Goal: Transaction & Acquisition: Purchase product/service

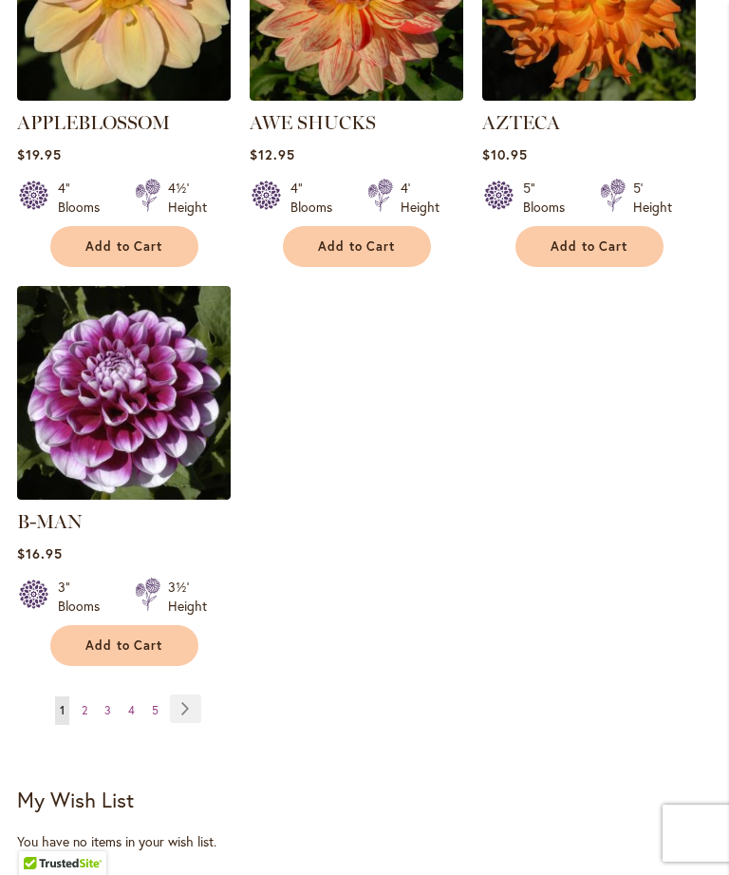
scroll to position [2357, 0]
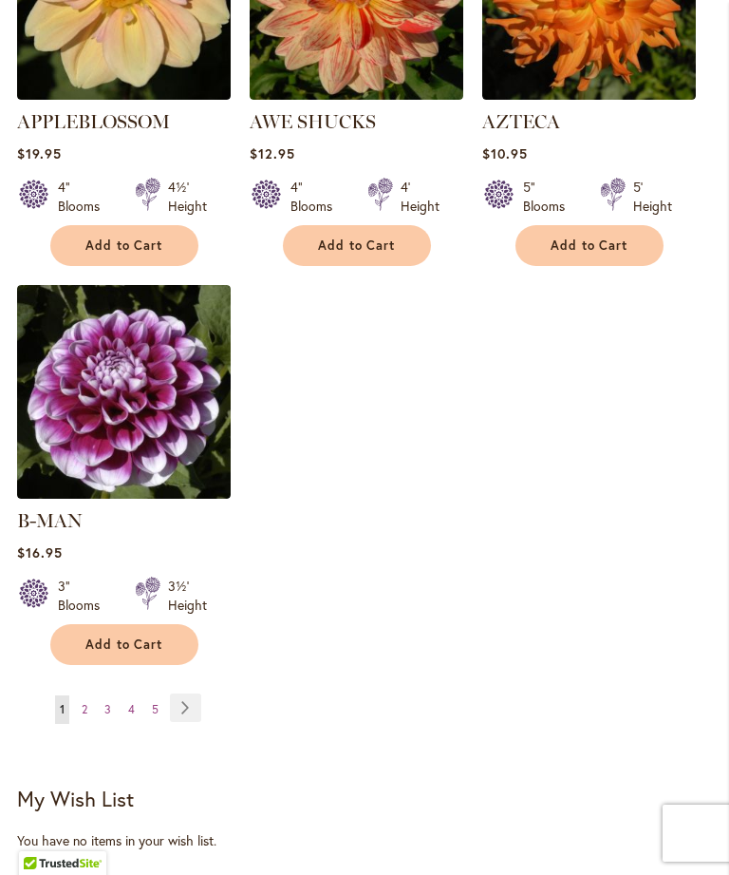
click at [200, 695] on link "Page Next" at bounding box center [185, 707] width 31 height 28
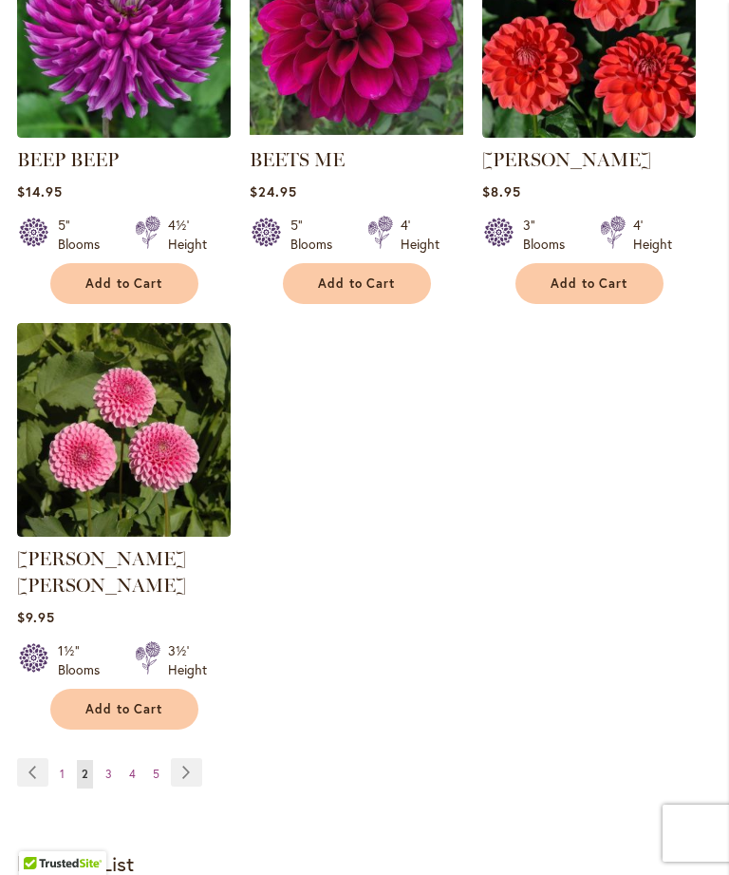
scroll to position [2301, 0]
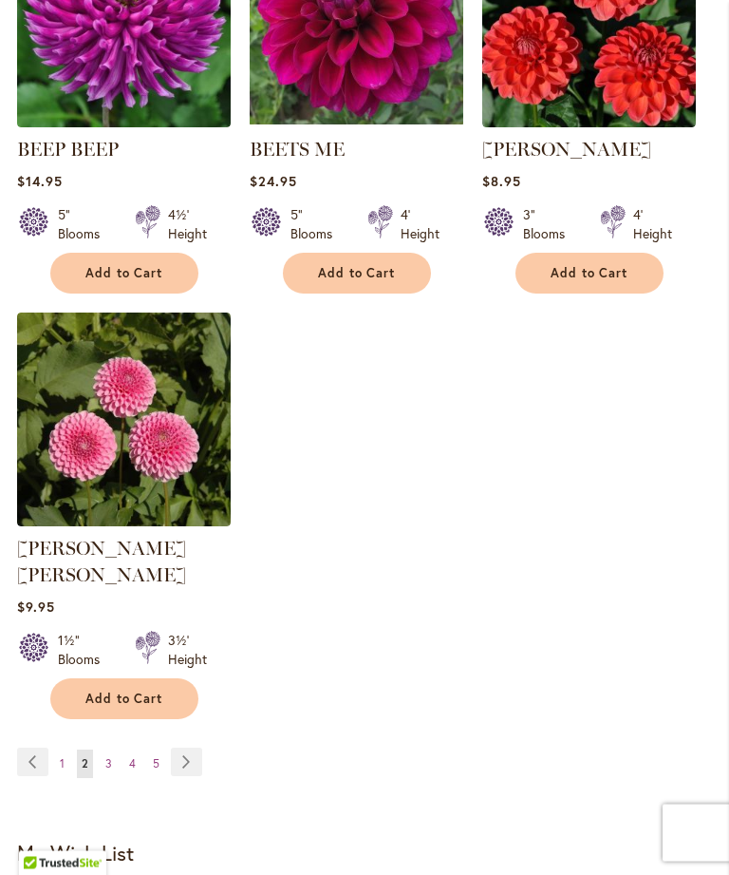
click at [177, 748] on link "Page Next" at bounding box center [186, 762] width 31 height 28
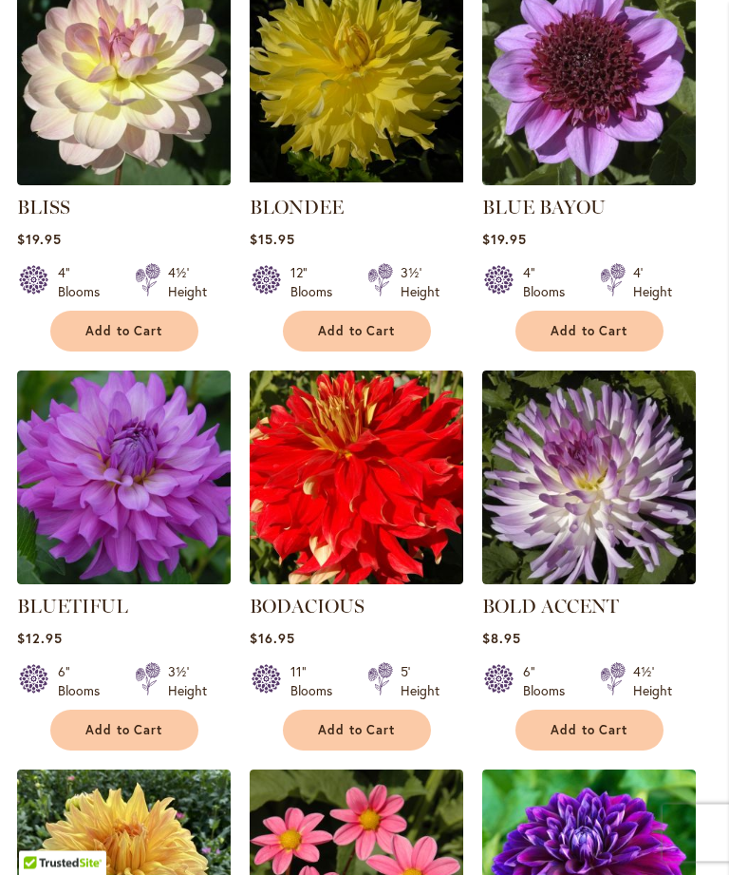
scroll to position [1048, 0]
click at [395, 738] on span "Add to Cart" at bounding box center [357, 730] width 78 height 16
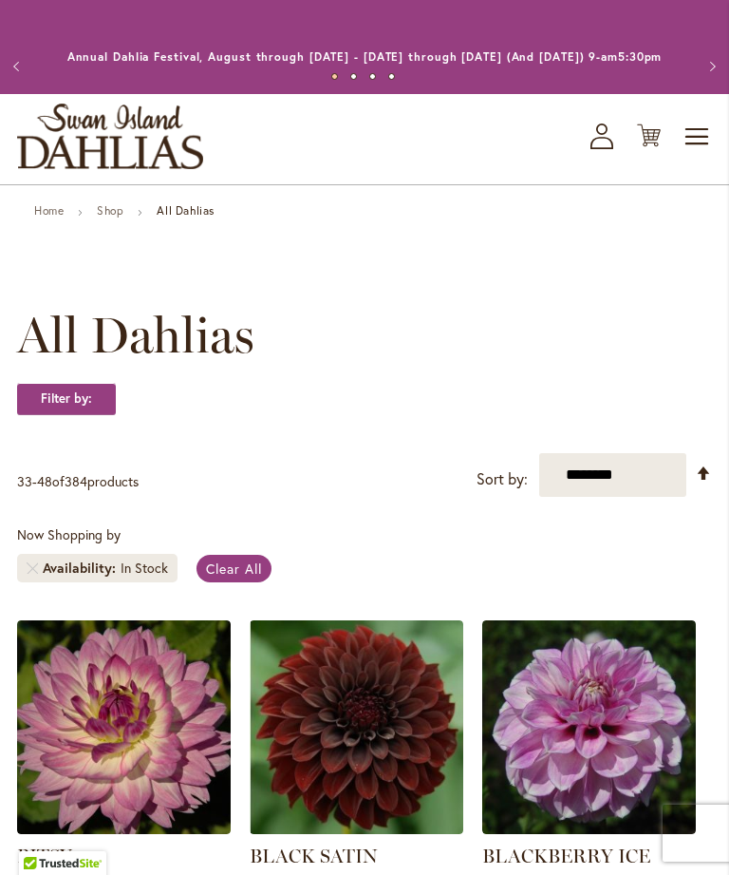
scroll to position [5, 0]
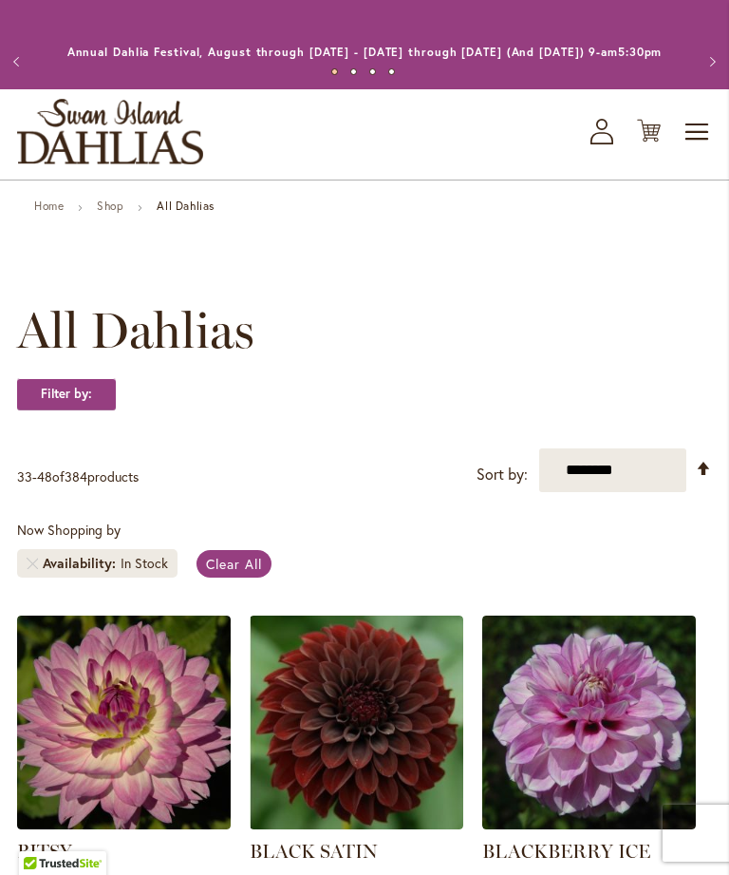
click at [646, 142] on icon at bounding box center [649, 131] width 24 height 23
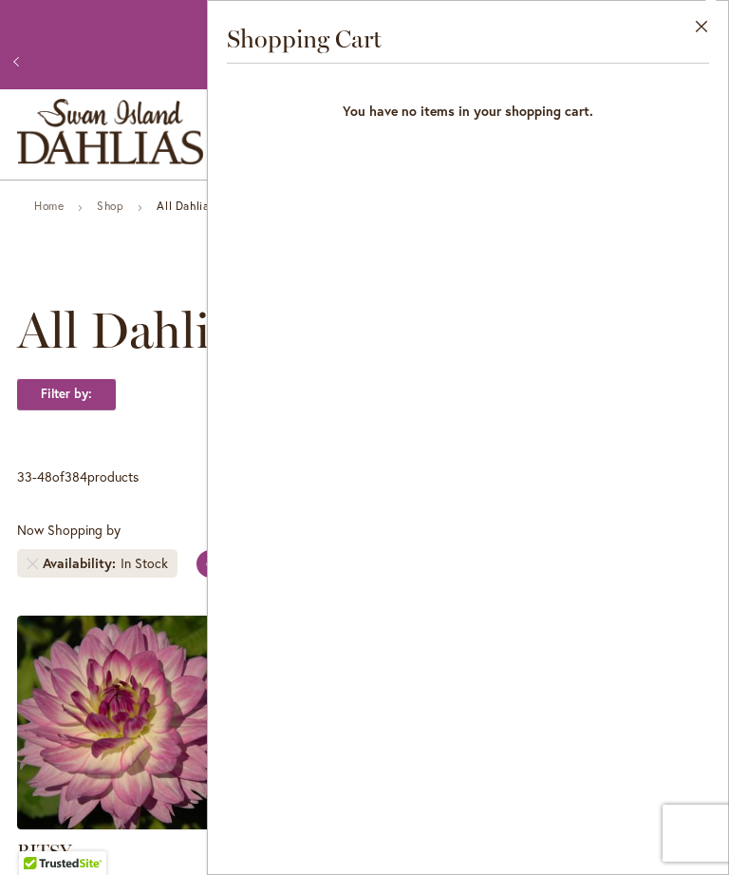
click at [126, 331] on span "All Dahlias" at bounding box center [135, 330] width 237 height 57
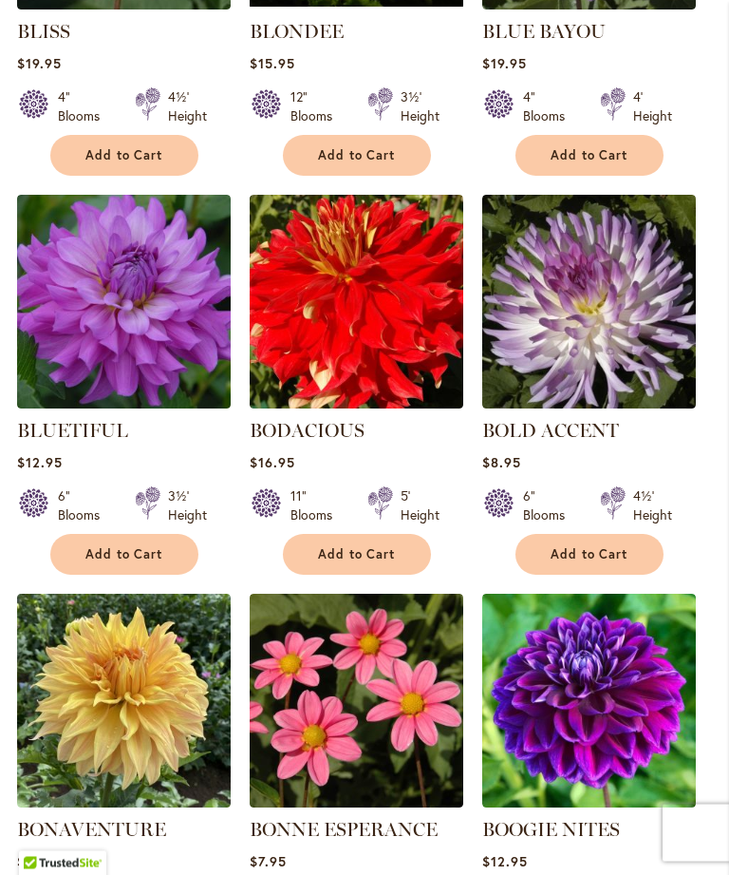
scroll to position [1230, 0]
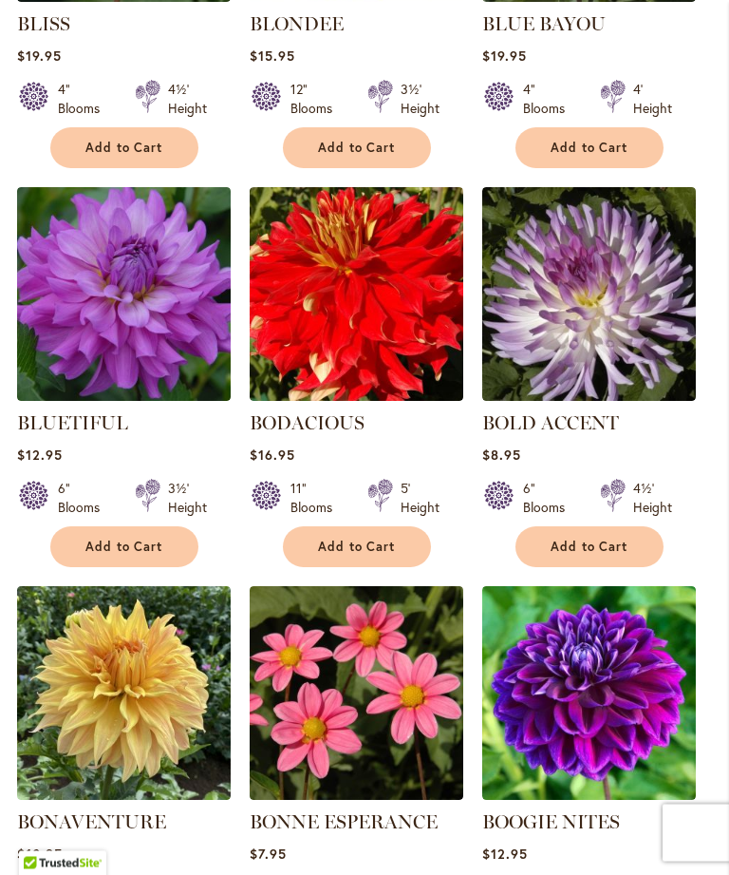
click at [316, 568] on button "Add to Cart" at bounding box center [357, 547] width 148 height 41
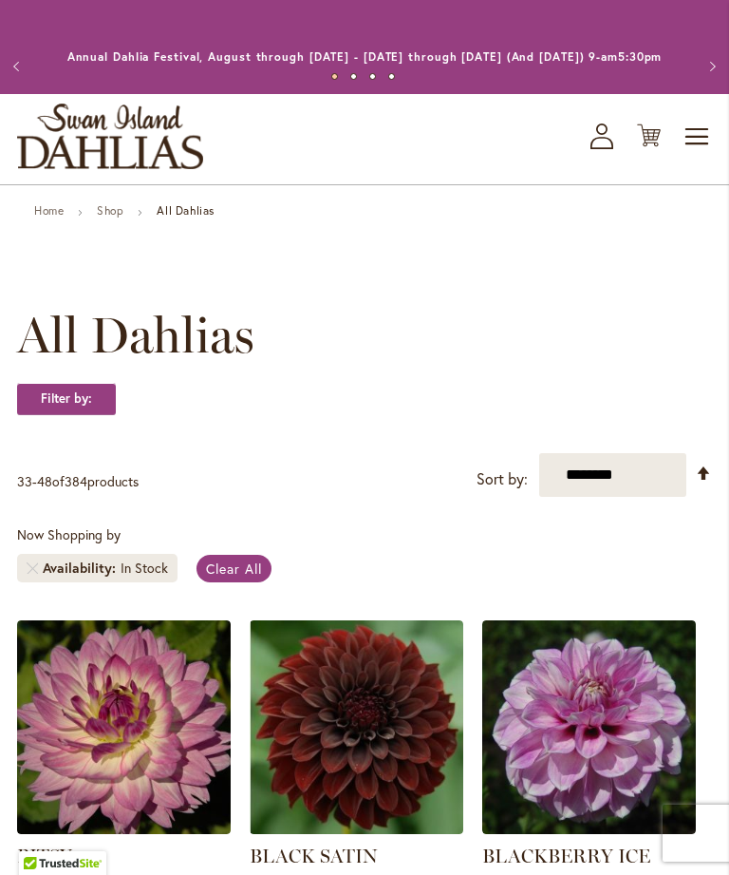
scroll to position [3, 0]
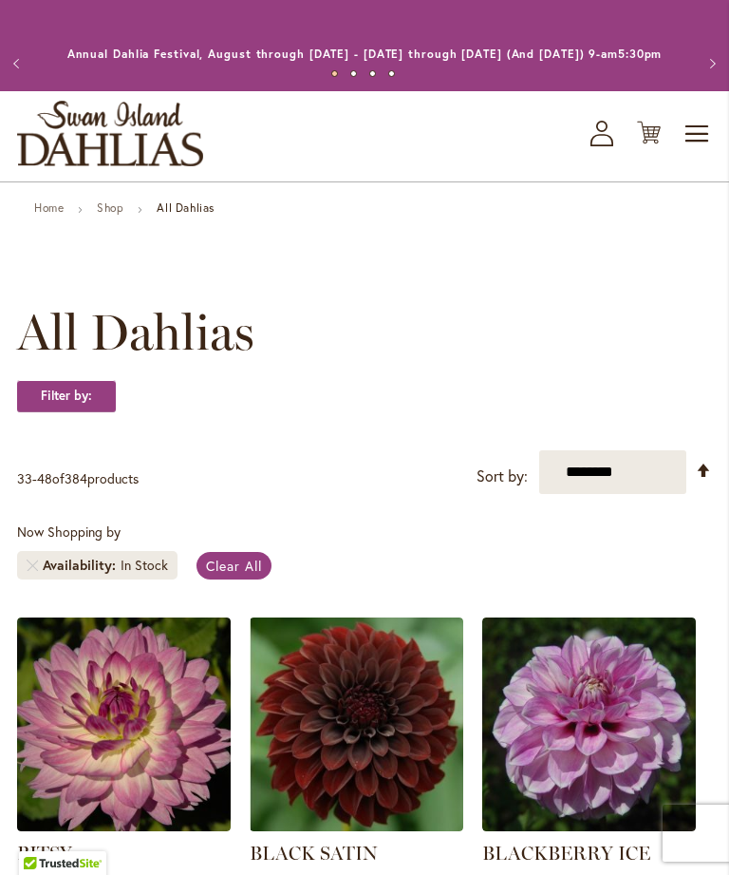
click at [637, 144] on icon "Cart .cls-1 { fill: #231f20; }" at bounding box center [649, 133] width 24 height 24
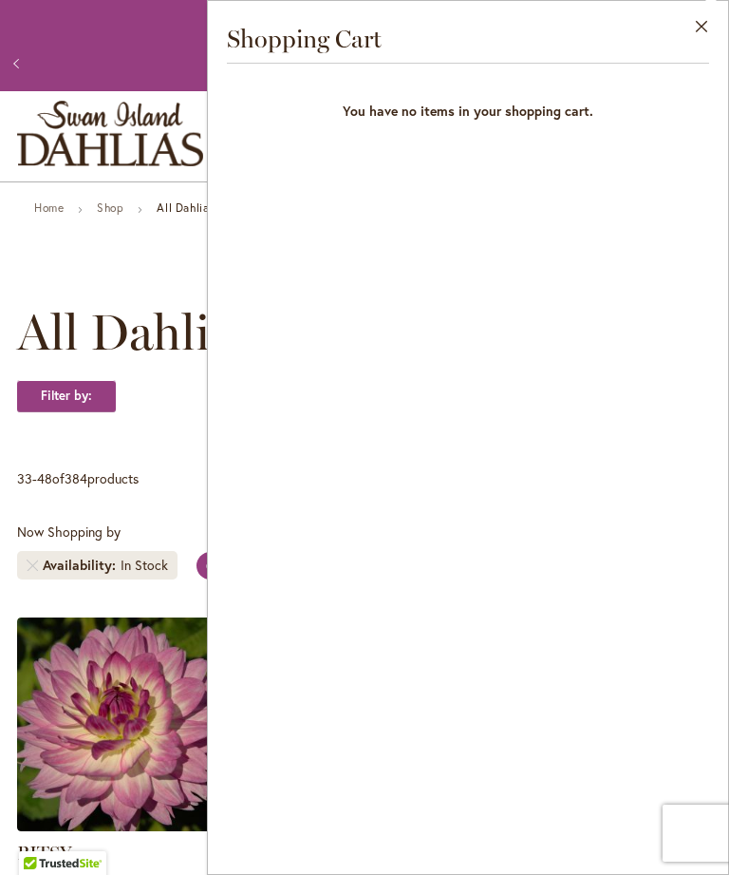
click at [703, 26] on button "Close" at bounding box center [702, 31] width 52 height 60
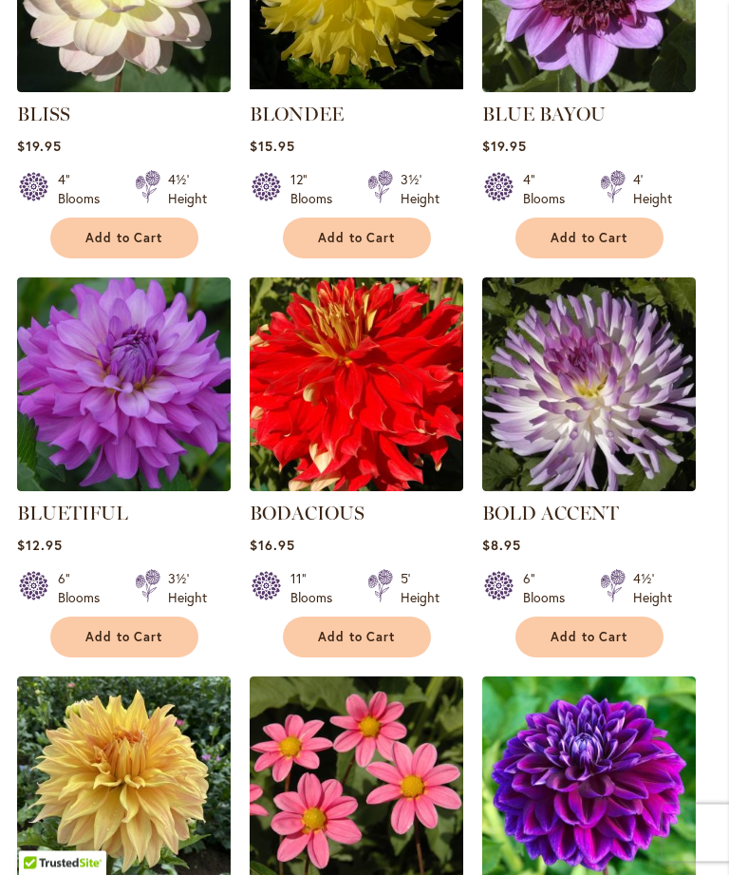
scroll to position [1186, 0]
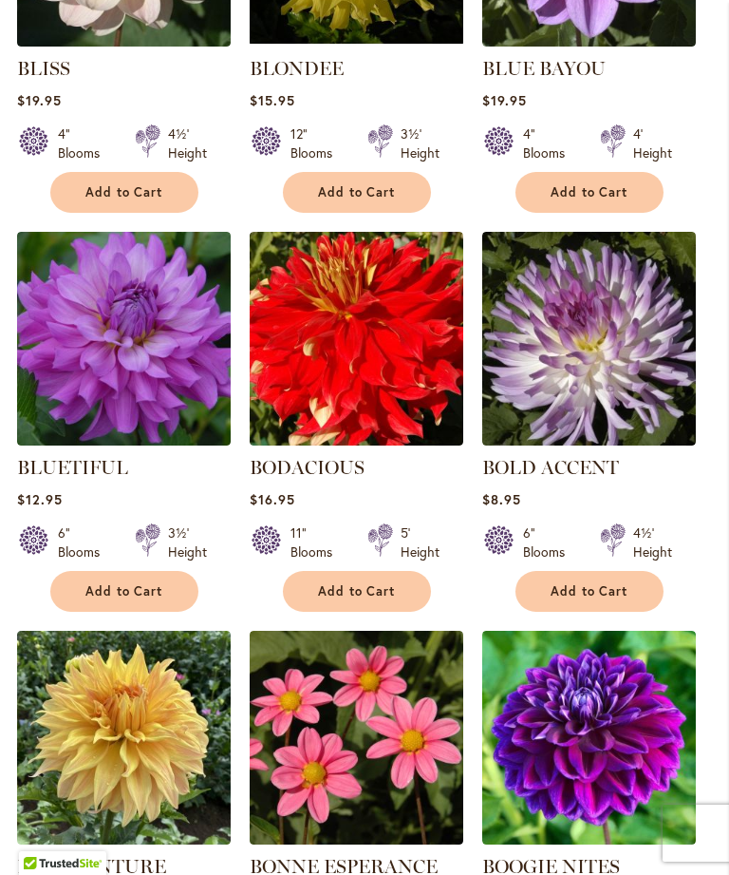
click at [401, 428] on img at bounding box center [357, 339] width 214 height 214
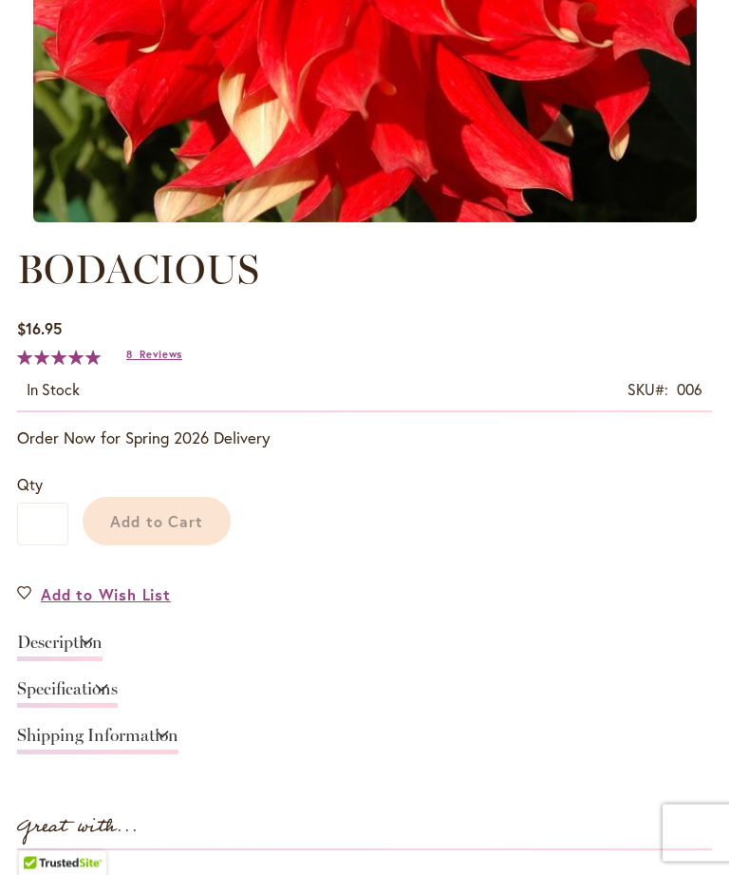
scroll to position [675, 0]
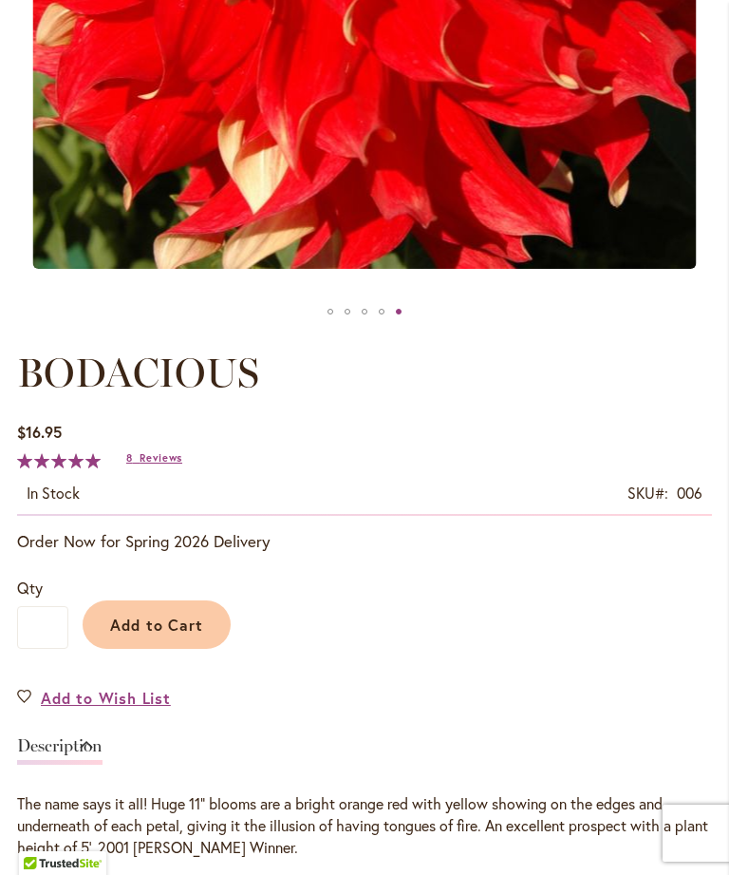
click at [182, 550] on p "Order Now for Spring 2026 Delivery" at bounding box center [364, 541] width 695 height 23
click at [159, 634] on span "Add to Cart" at bounding box center [157, 625] width 94 height 20
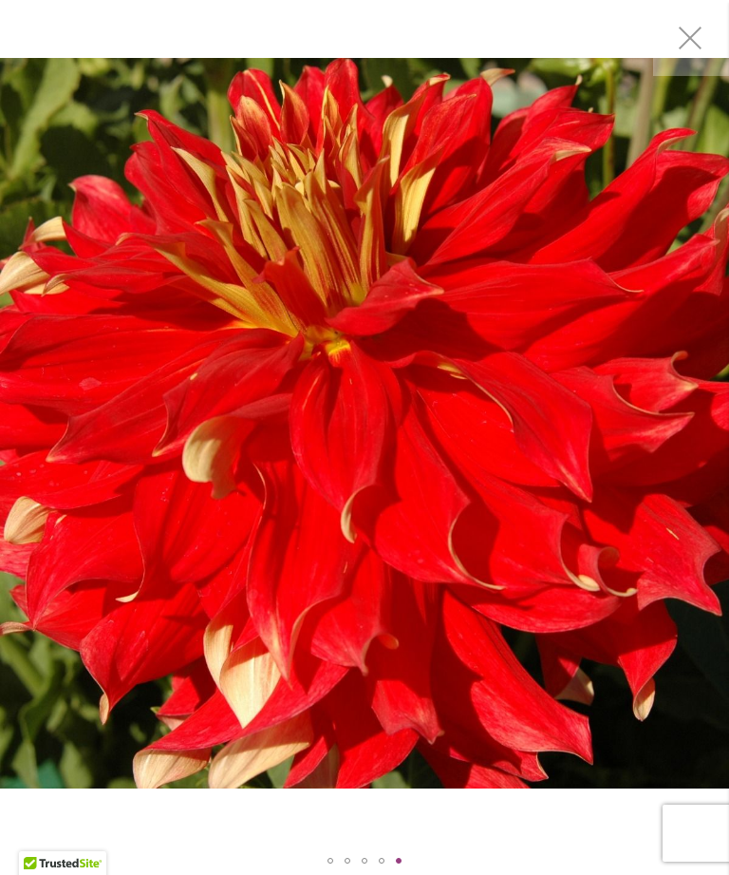
click at [661, 153] on img "BODACIOUS" at bounding box center [364, 423] width 729 height 730
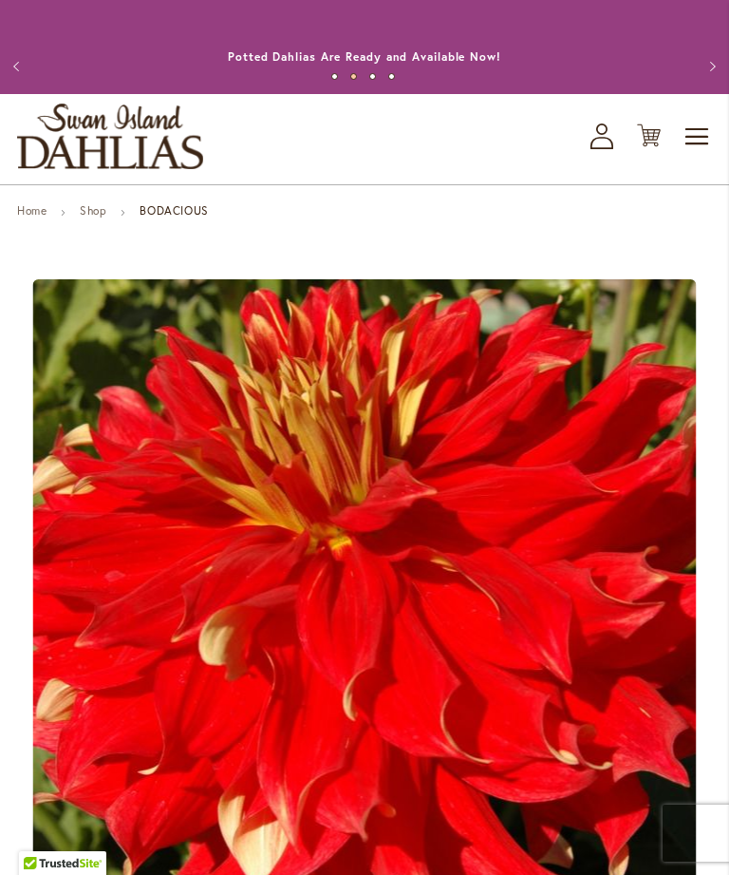
scroll to position [123, 0]
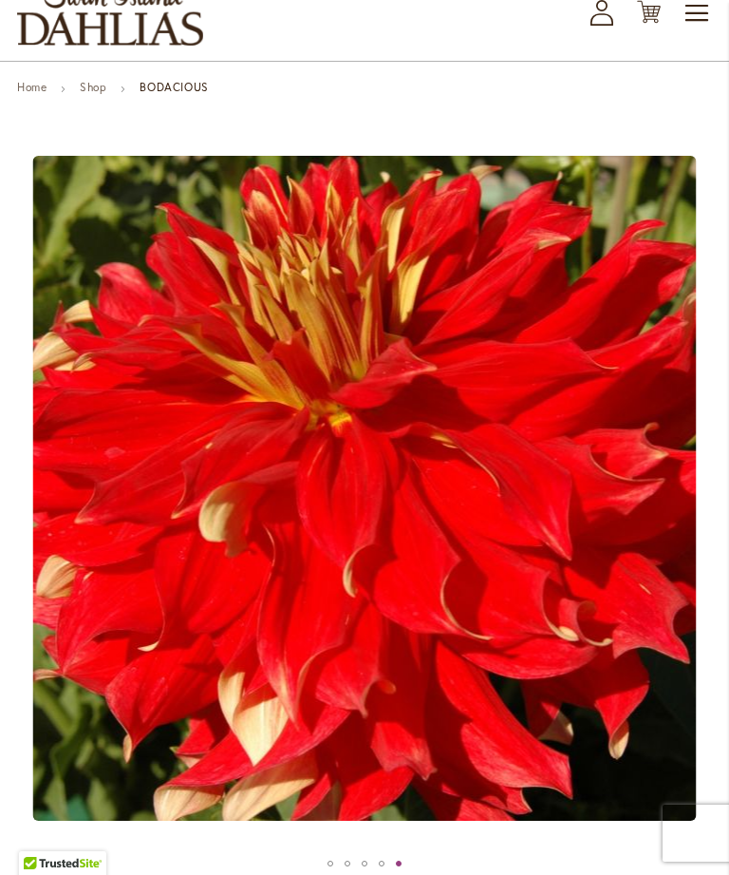
click at [662, 42] on div "Toggle Nav Shop All Shop Dahlia Tubers Collections Fresh Cut Dahlias Gardening …" at bounding box center [364, 16] width 729 height 90
click at [643, 24] on icon "Cart .cls-1 { fill: #231f20; }" at bounding box center [649, 12] width 24 height 24
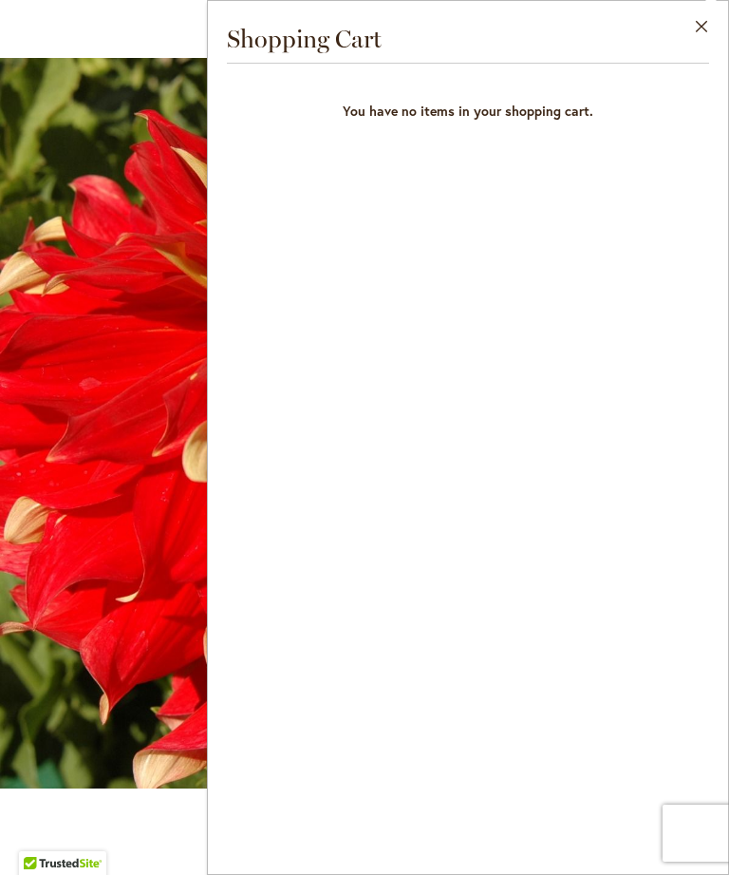
scroll to position [0, 0]
click at [129, 726] on img "BODACIOUS" at bounding box center [364, 423] width 729 height 730
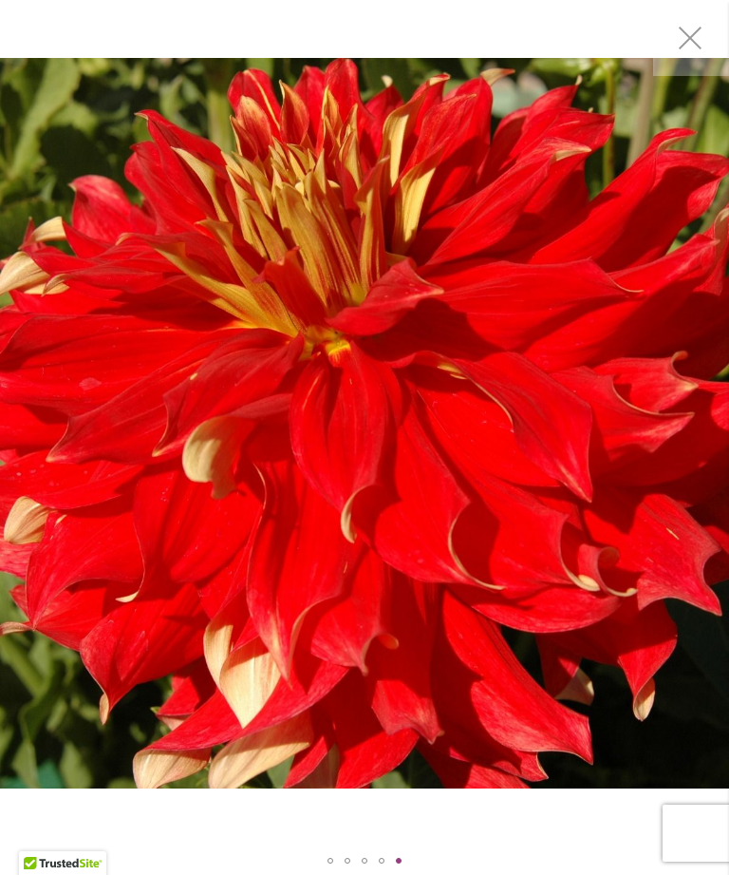
click at [157, 577] on img "BODACIOUS" at bounding box center [364, 423] width 729 height 730
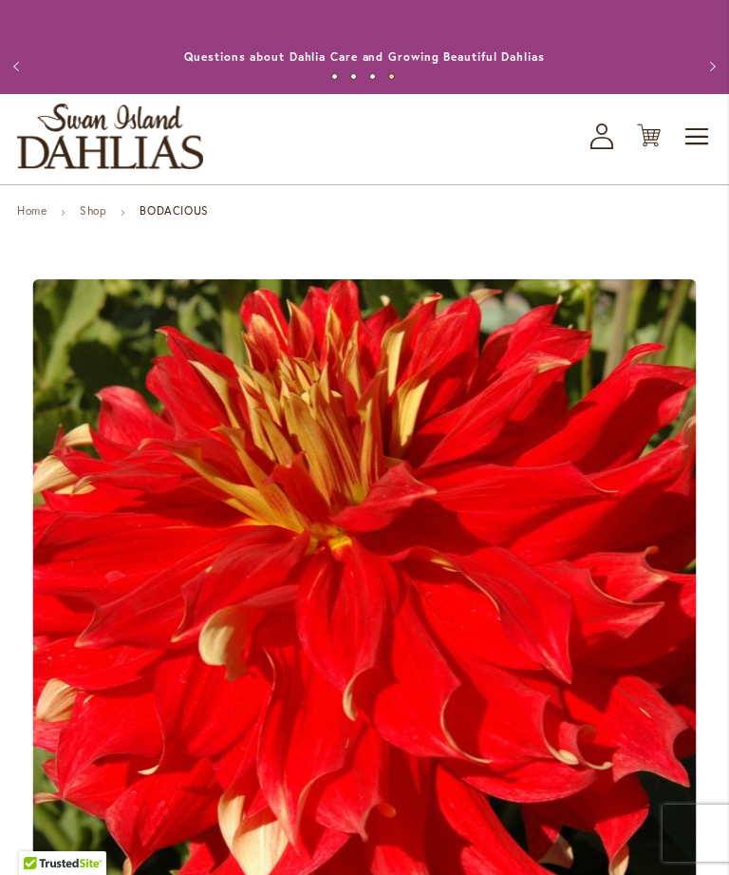
scroll to position [123, 0]
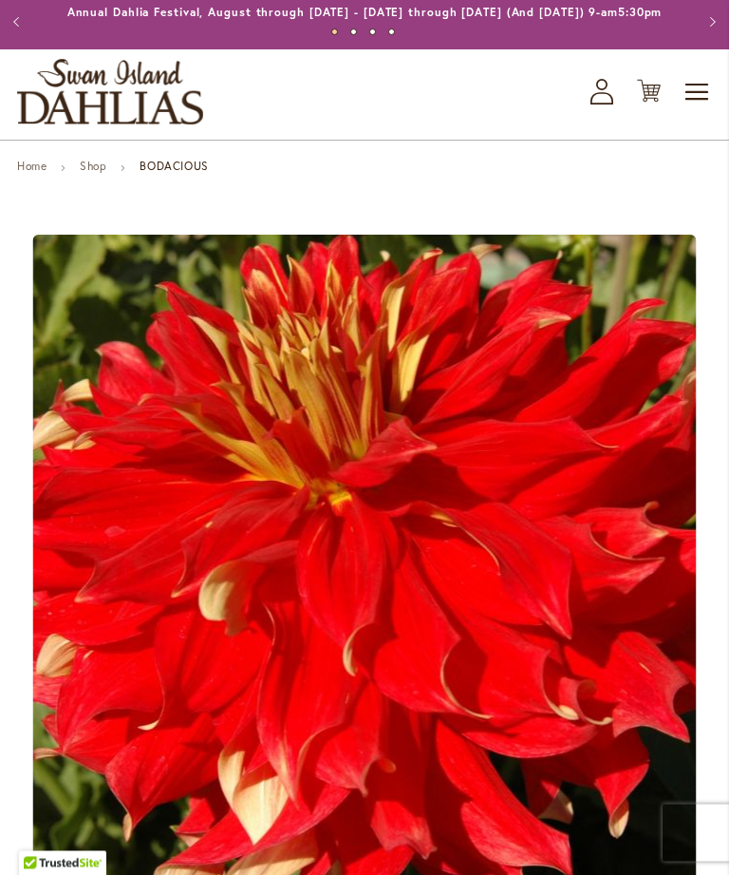
scroll to position [0, 0]
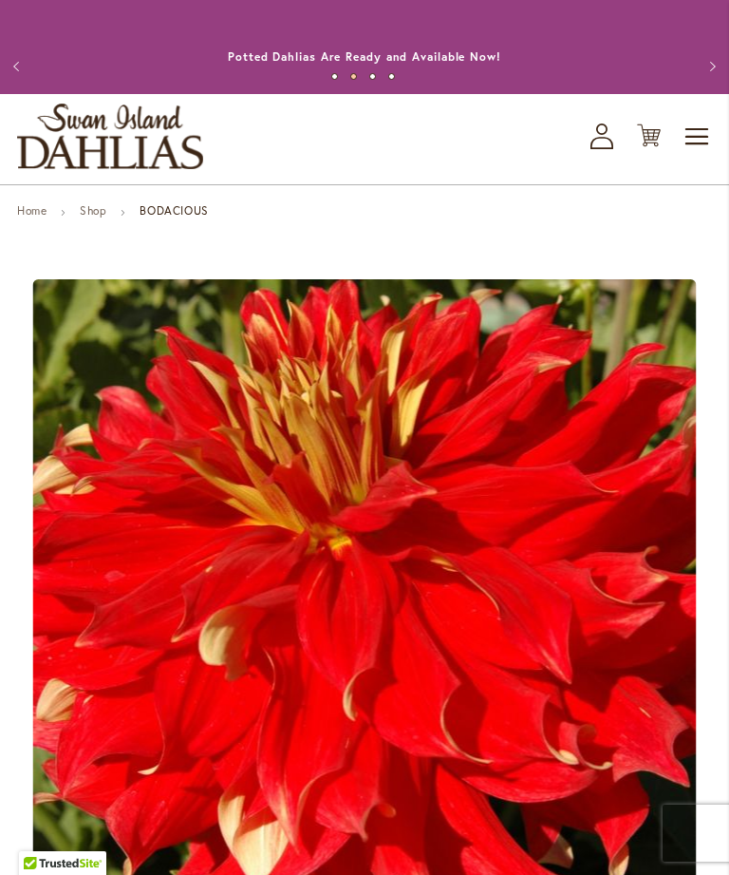
click at [655, 147] on icon "Cart .cls-1 { fill: #231f20; }" at bounding box center [649, 135] width 24 height 24
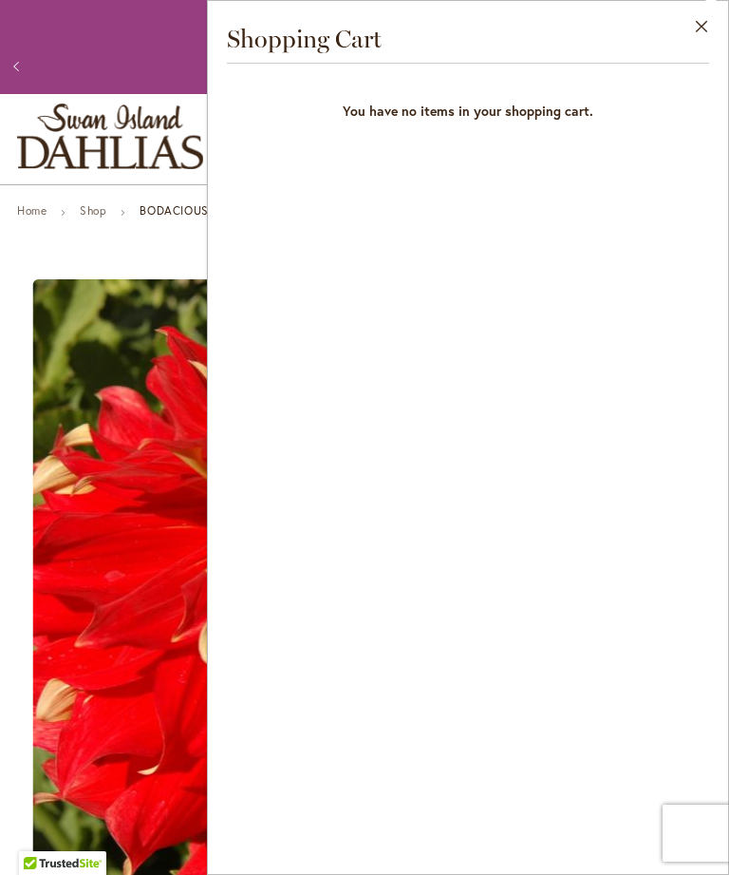
click at [705, 24] on button "Close" at bounding box center [702, 31] width 52 height 60
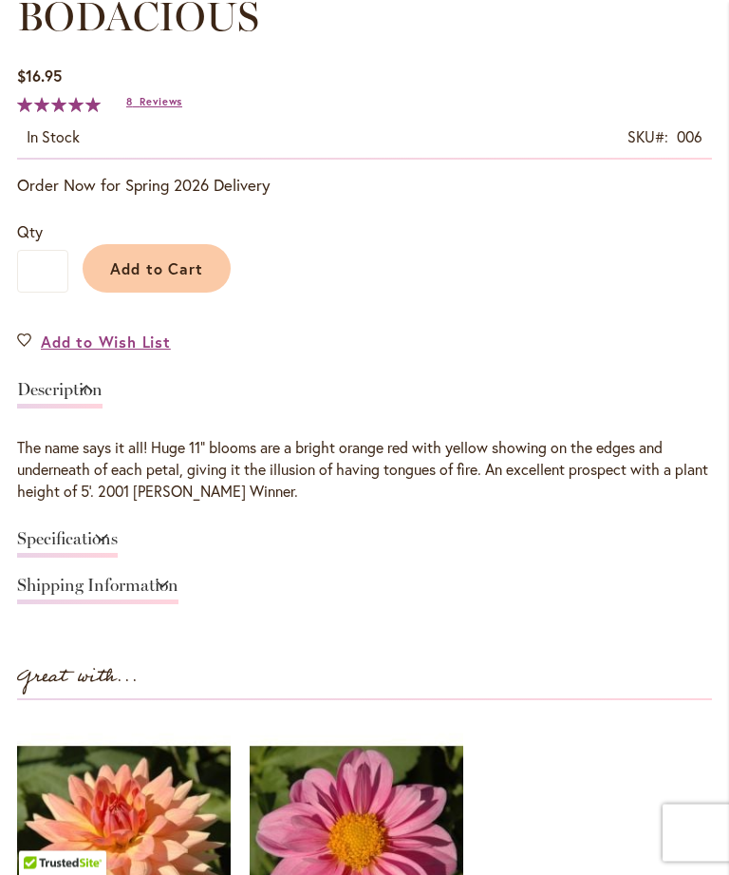
scroll to position [1047, 0]
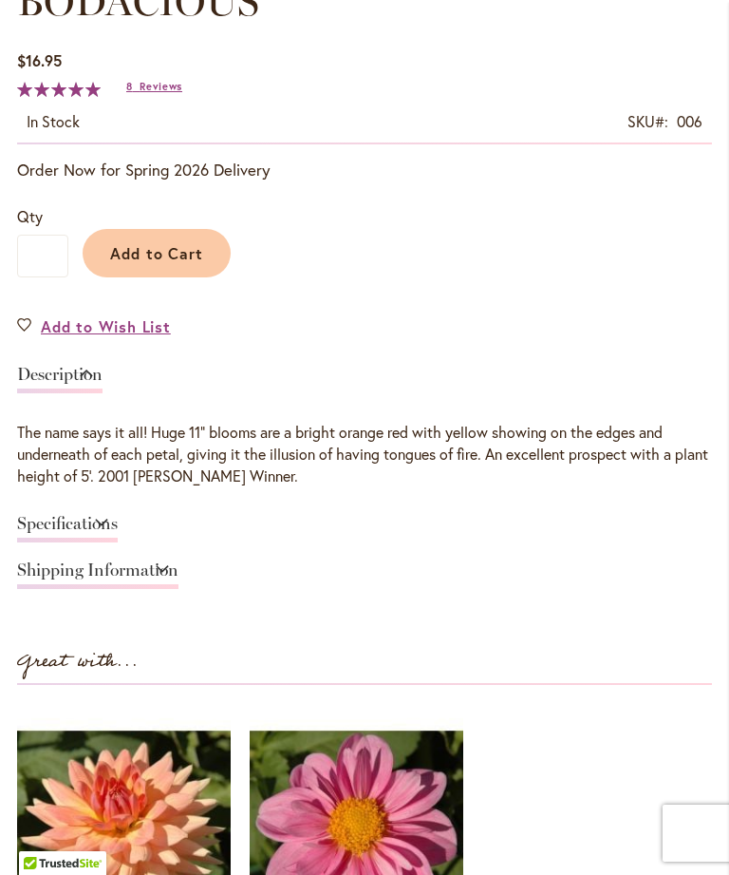
click at [194, 263] on span "Add to Cart" at bounding box center [157, 253] width 94 height 20
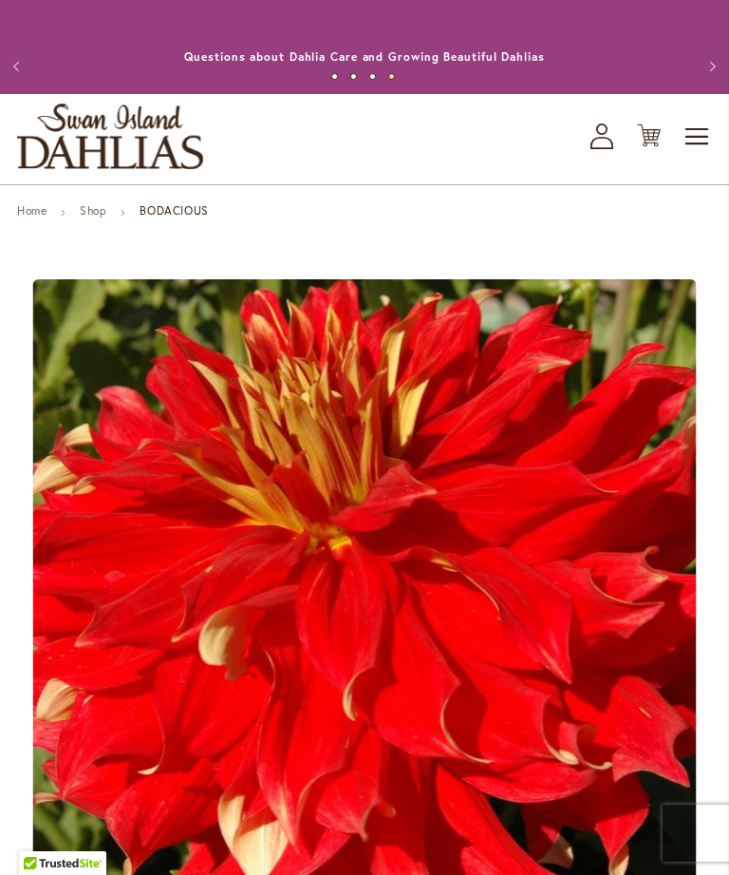
scroll to position [123, 0]
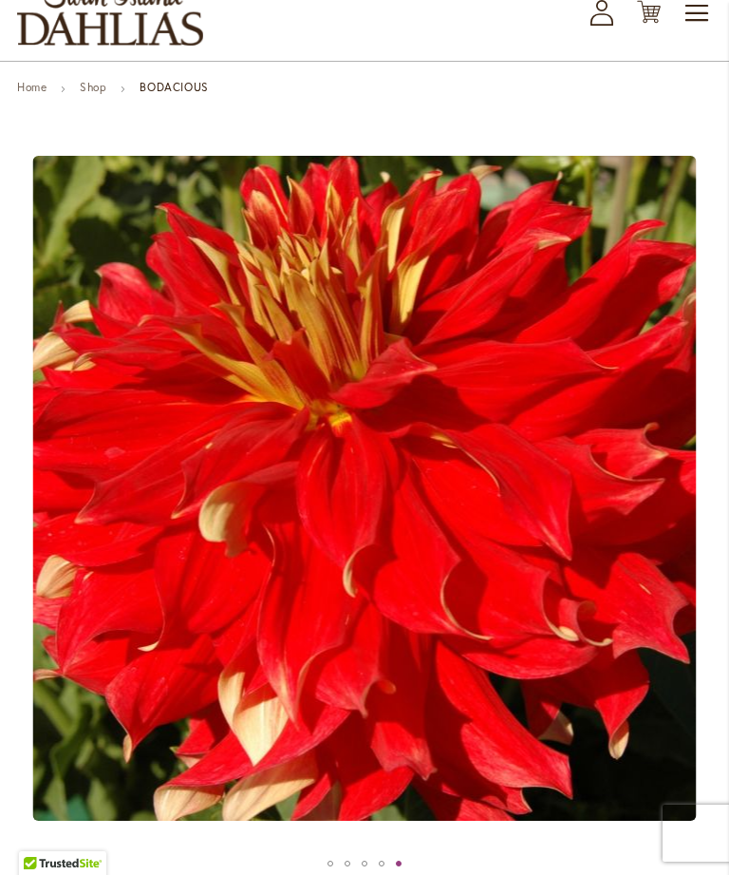
click at [678, 43] on div "Toggle Nav Shop All Shop Dahlia Tubers Collections Fresh Cut Dahlias Gardening …" at bounding box center [364, 16] width 729 height 90
click at [631, 31] on div "Toggle Nav Shop All Shop Dahlia Tubers Collections Fresh Cut Dahlias Gardening …" at bounding box center [364, 16] width 729 height 90
click at [652, 24] on icon "Cart .cls-1 { fill: #231f20; }" at bounding box center [649, 12] width 24 height 24
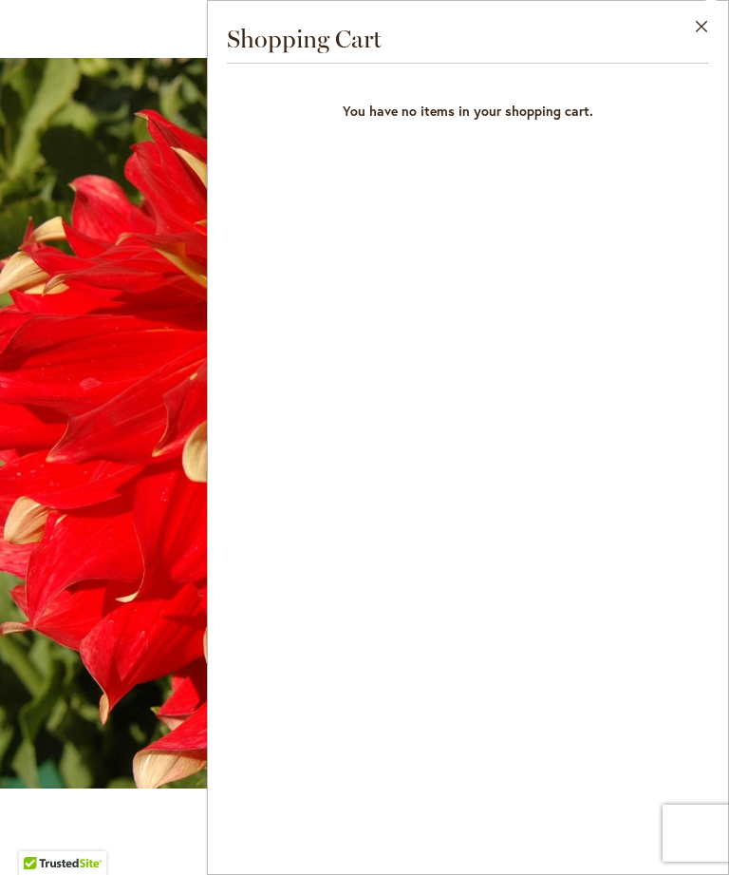
scroll to position [0, 0]
click at [132, 502] on img "BODACIOUS" at bounding box center [364, 423] width 729 height 730
